Goal: Task Accomplishment & Management: Use online tool/utility

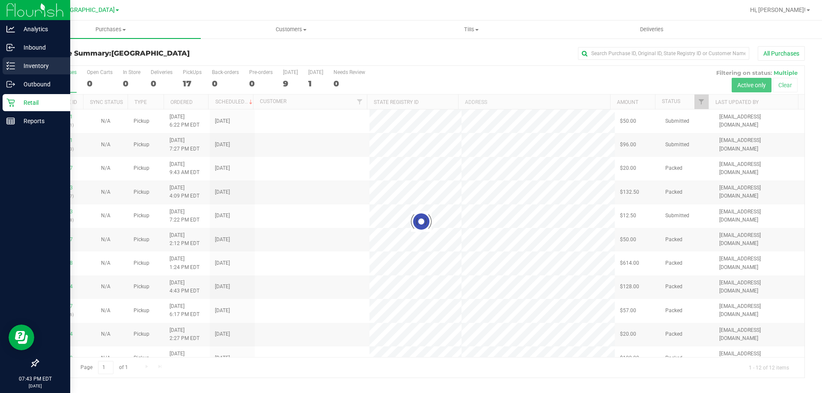
click at [38, 68] on p "Inventory" at bounding box center [40, 66] width 51 height 10
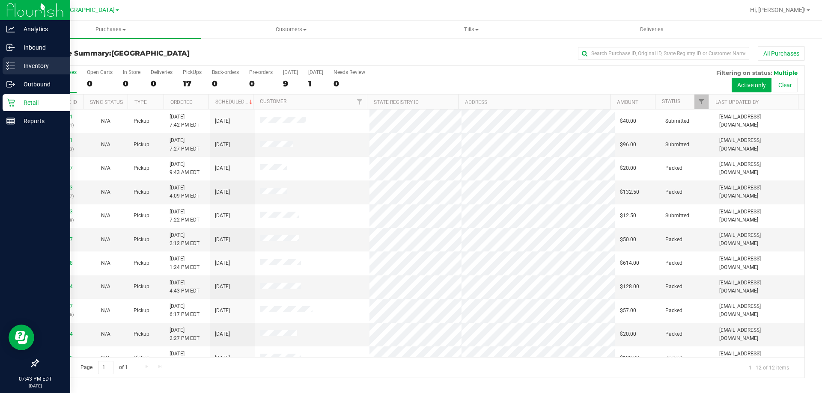
click at [0, 65] on link "Inventory" at bounding box center [35, 66] width 70 height 18
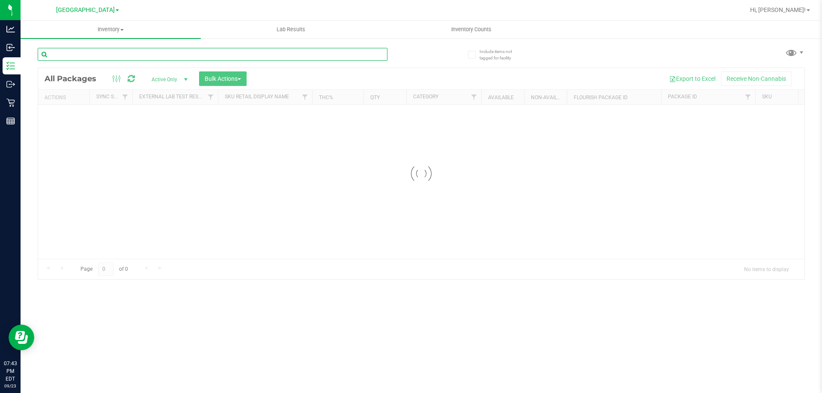
click at [155, 50] on input "text" at bounding box center [213, 54] width 350 height 13
type input "3343793922124879"
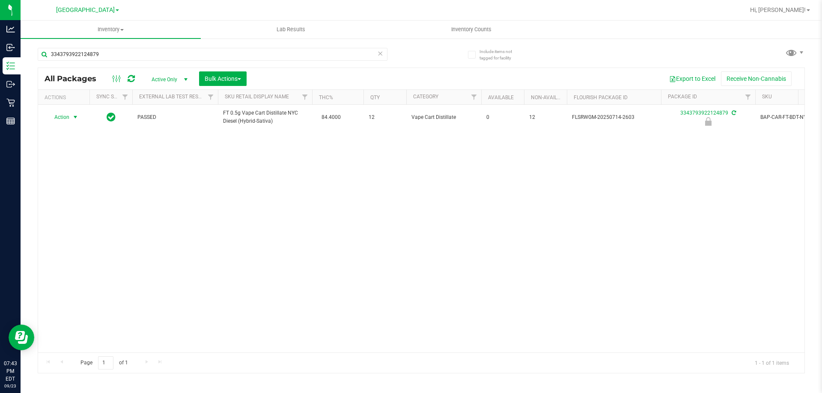
click at [68, 116] on span "Action" at bounding box center [58, 117] width 23 height 12
click at [85, 213] on li "Unlock package" at bounding box center [74, 219] width 55 height 13
